Goal: Find specific page/section: Find specific page/section

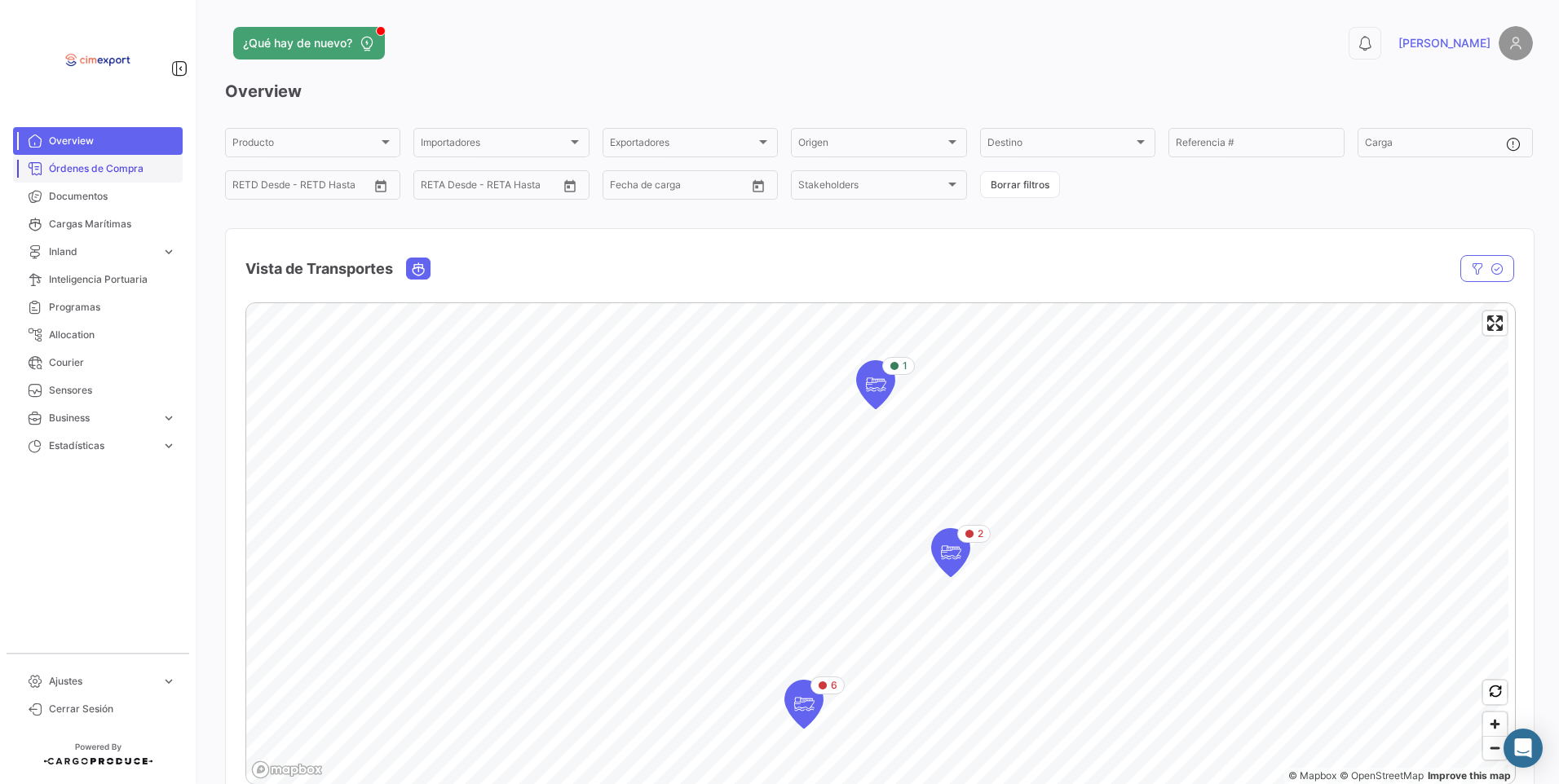
click at [77, 173] on span "Órdenes de Compra" at bounding box center [113, 168] width 127 height 15
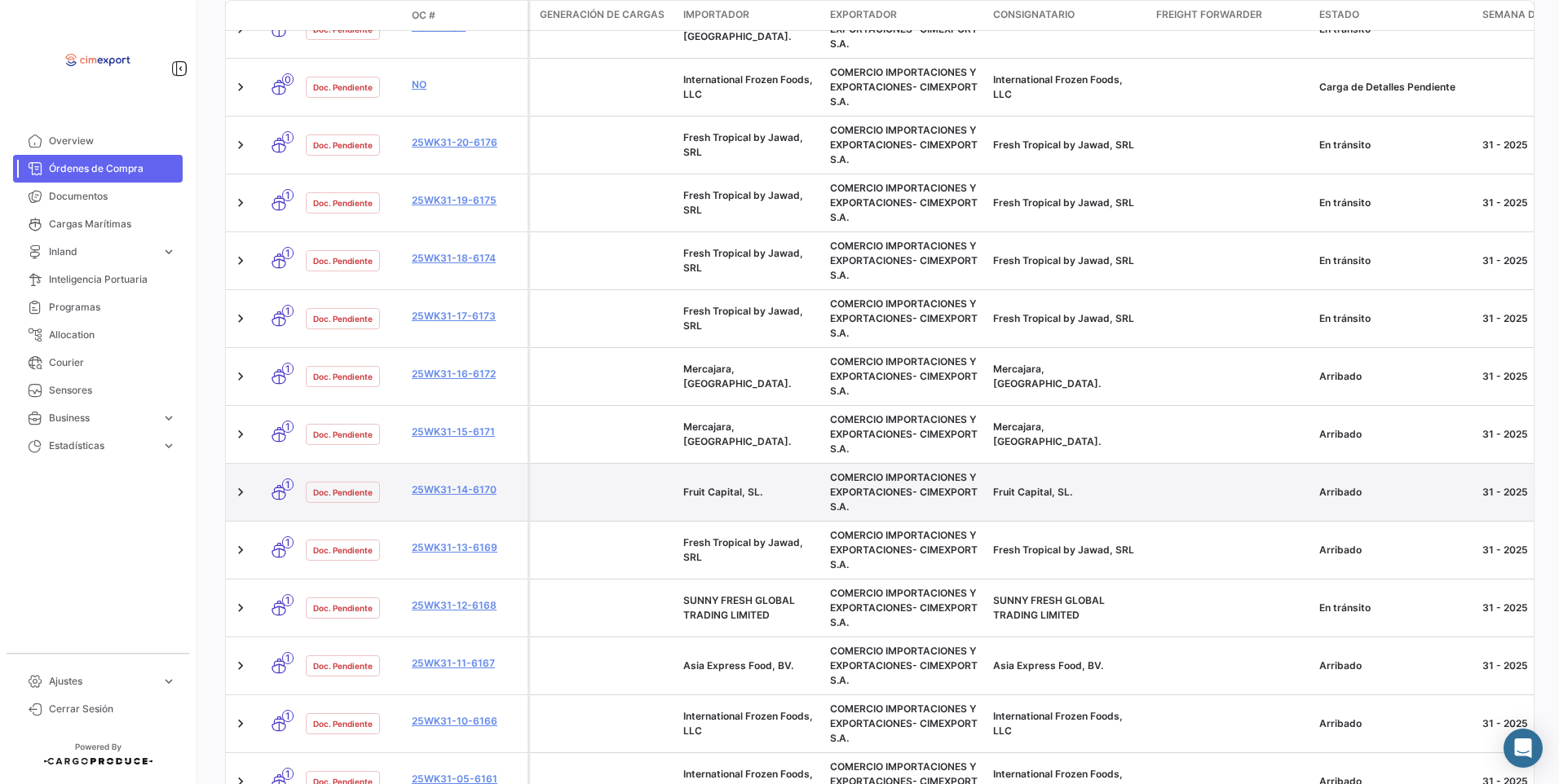
scroll to position [407, 0]
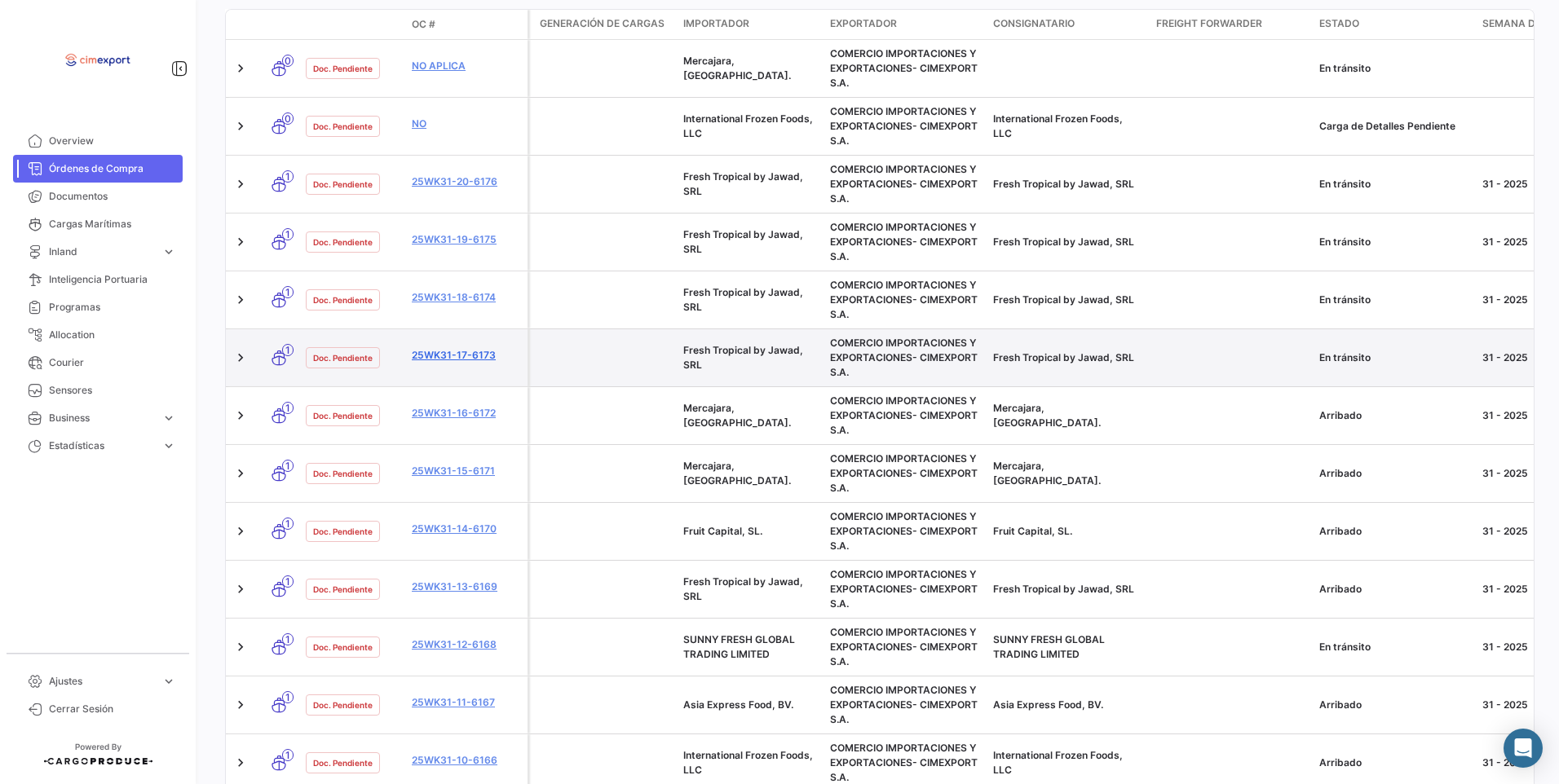
click at [462, 362] on link "25WK31-17-6173" at bounding box center [466, 355] width 109 height 15
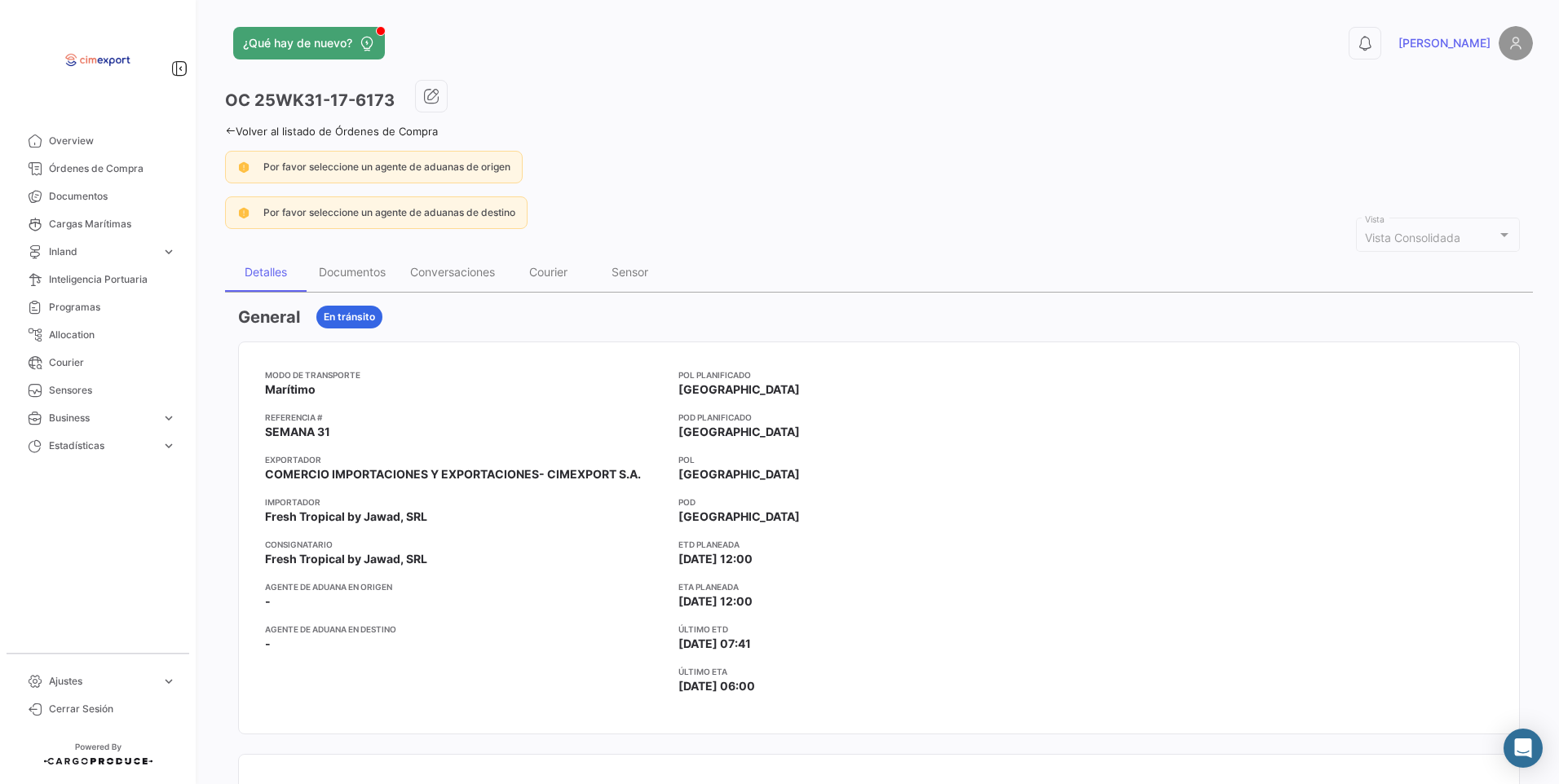
click at [234, 129] on icon at bounding box center [230, 131] width 10 height 10
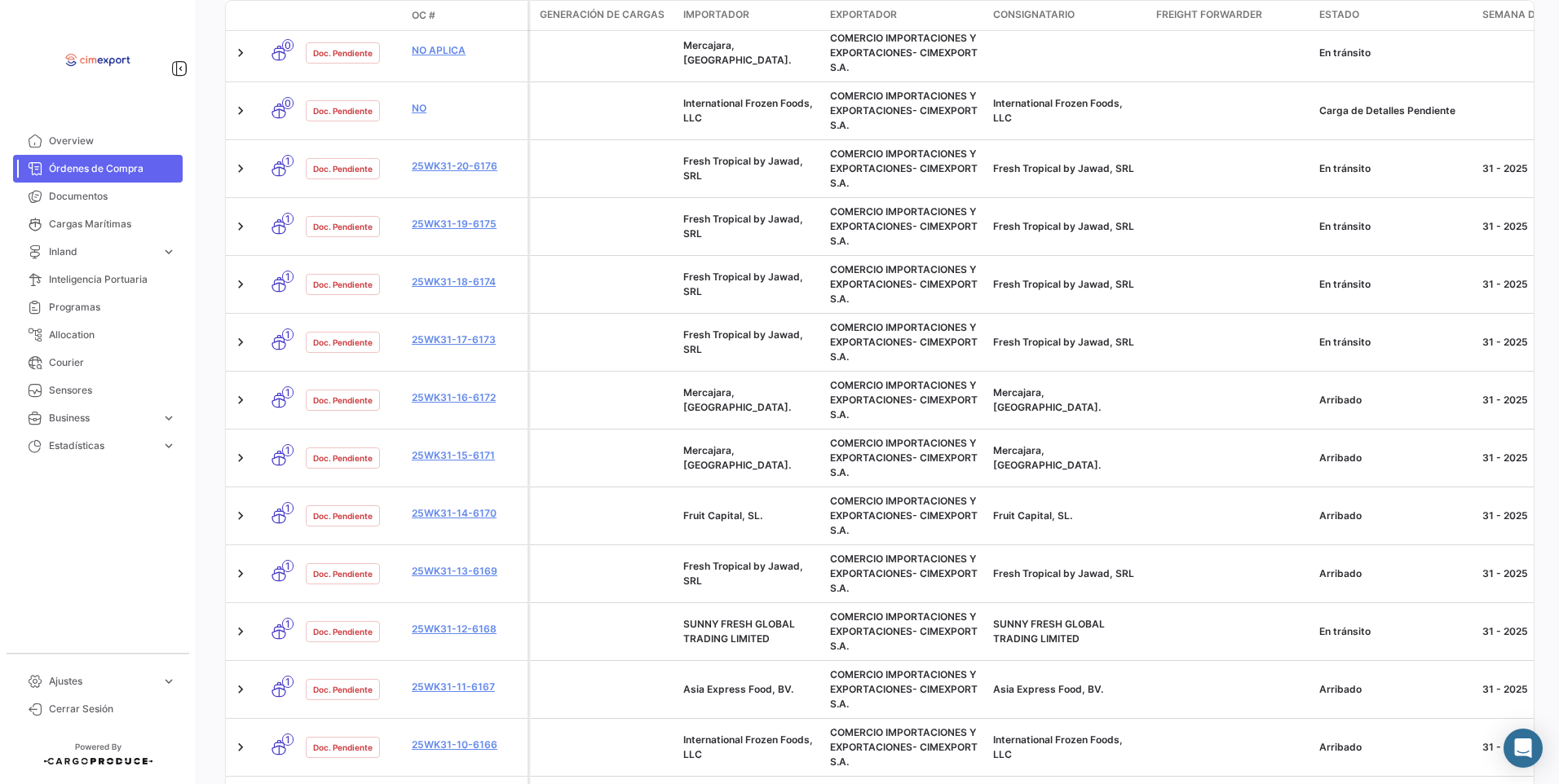
scroll to position [417, 0]
